Goal: Task Accomplishment & Management: Manage account settings

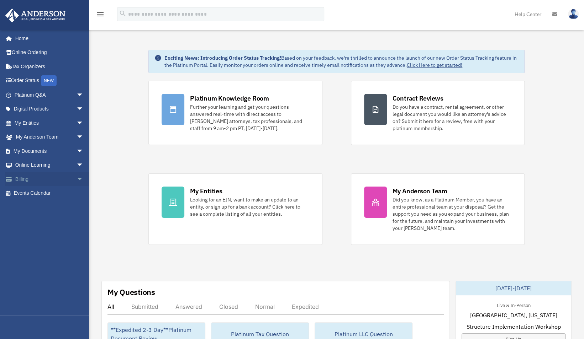
click at [21, 179] on link "Billing arrow_drop_down" at bounding box center [49, 179] width 89 height 14
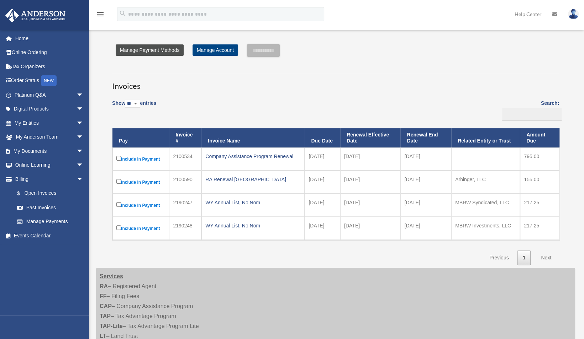
click at [161, 50] on link "Manage Payment Methods" at bounding box center [150, 49] width 68 height 11
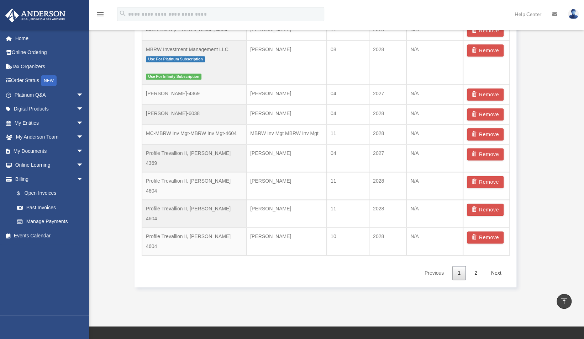
scroll to position [524, 0]
